Goal: Check status: Check status

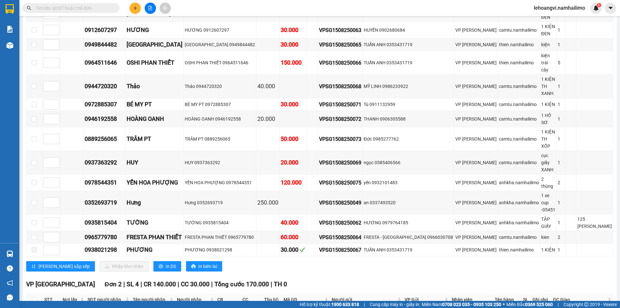
scroll to position [117, 0]
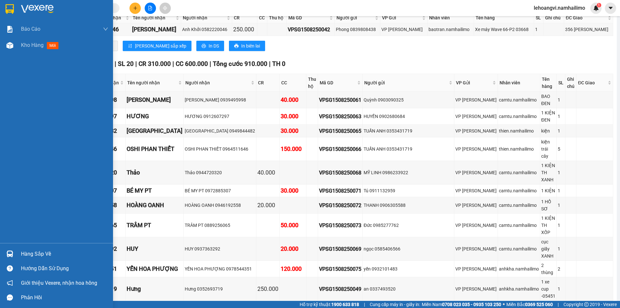
click at [37, 261] on div "Hàng sắp về" at bounding box center [56, 253] width 113 height 15
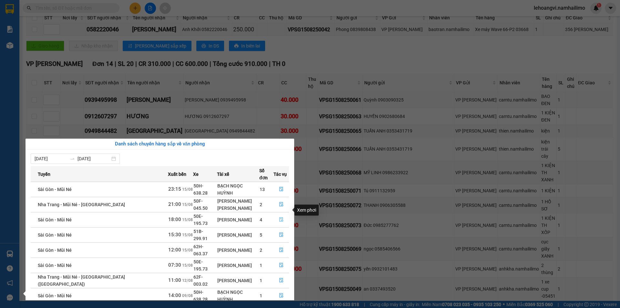
click at [277, 215] on button "button" at bounding box center [281, 220] width 15 height 10
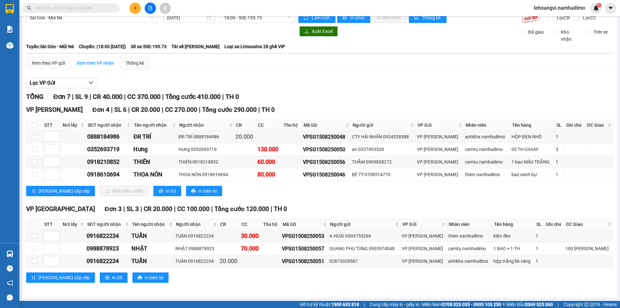
scroll to position [10, 0]
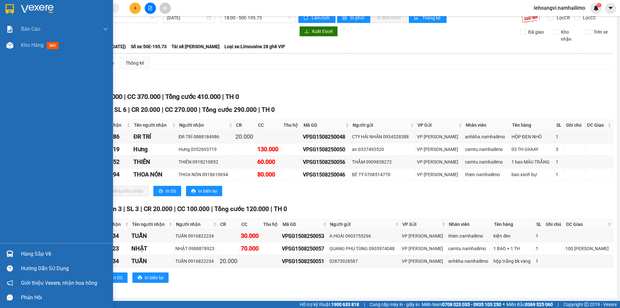
click at [0, 252] on div "Hàng sắp về" at bounding box center [56, 253] width 113 height 15
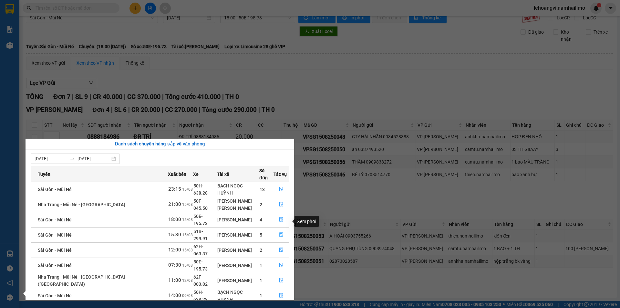
click at [274, 230] on button "button" at bounding box center [281, 235] width 15 height 10
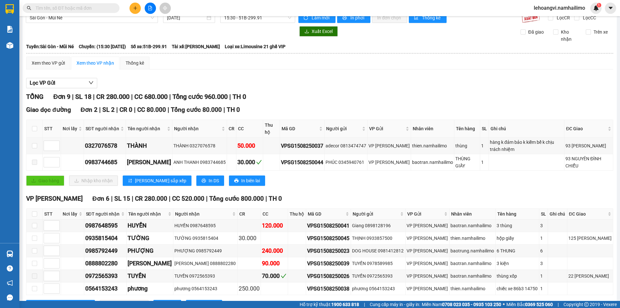
scroll to position [99, 0]
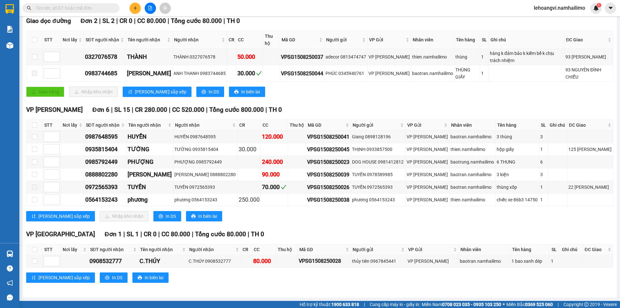
drag, startPoint x: 321, startPoint y: 109, endPoint x: 321, endPoint y: 114, distance: 5.5
click at [321, 114] on div "VP [PERSON_NAME] Đơn 6 | SL 15 | CR 280.000 | CC 520.000 | Tổng cước 800.000 | …" at bounding box center [319, 110] width 587 height 10
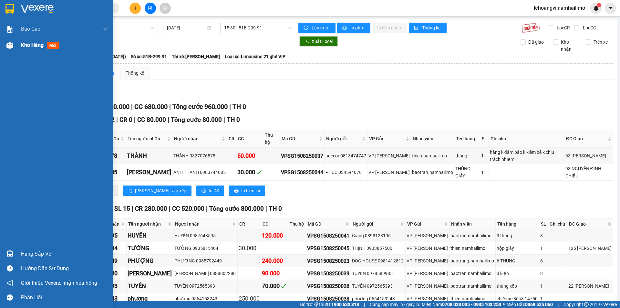
click at [11, 47] on img at bounding box center [9, 45] width 7 height 7
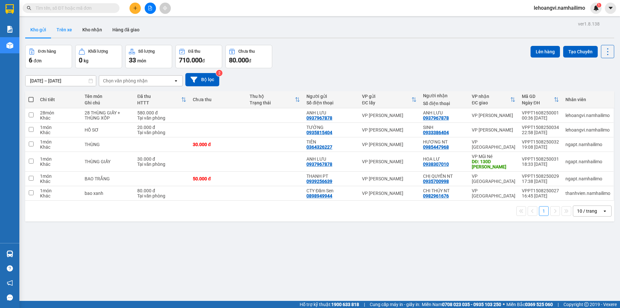
click at [62, 29] on button "Trên xe" at bounding box center [64, 30] width 26 height 16
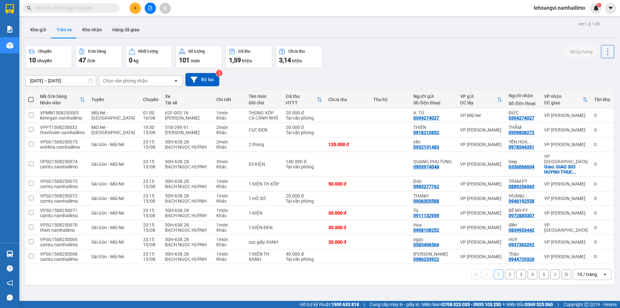
click at [139, 81] on div "Chọn văn phòng nhận" at bounding box center [125, 81] width 45 height 6
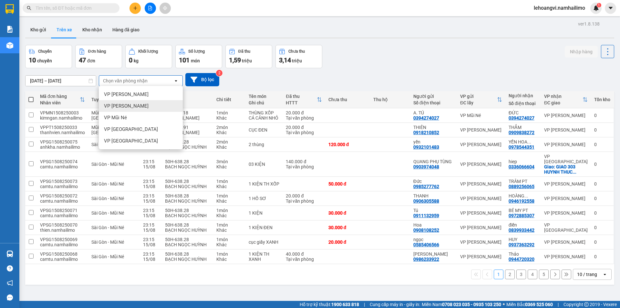
click at [149, 107] on div "VP [PERSON_NAME]" at bounding box center [141, 106] width 84 height 12
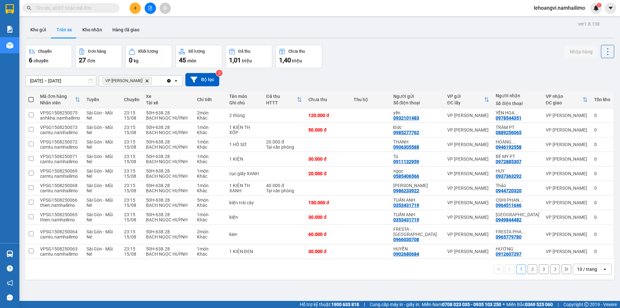
click at [528, 266] on button "2" at bounding box center [533, 269] width 10 height 10
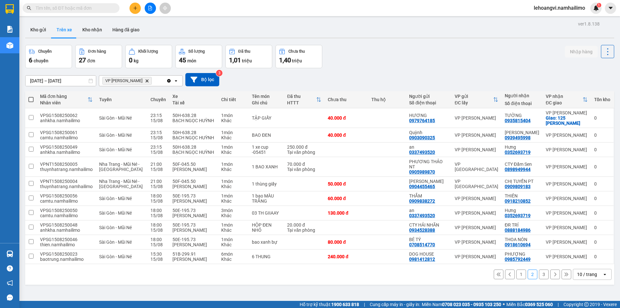
click at [540, 279] on button "3" at bounding box center [544, 274] width 10 height 10
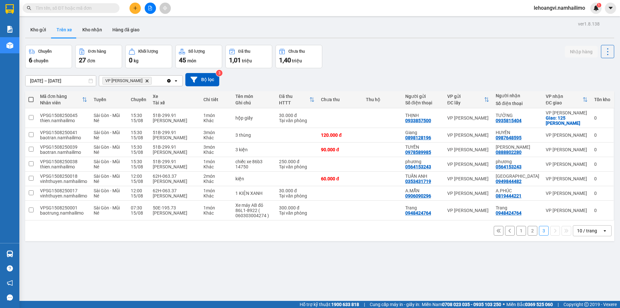
click at [529, 235] on button "2" at bounding box center [533, 231] width 10 height 10
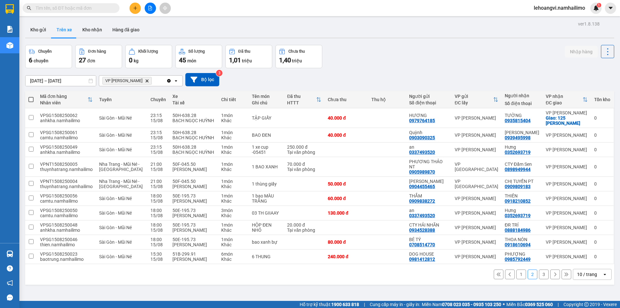
scroll to position [30, 0]
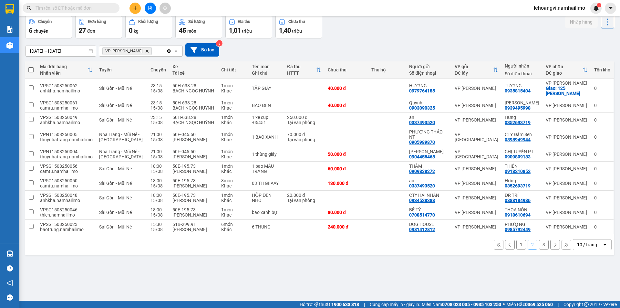
click at [520, 249] on button "1" at bounding box center [522, 245] width 10 height 10
